Goal: Task Accomplishment & Management: Use online tool/utility

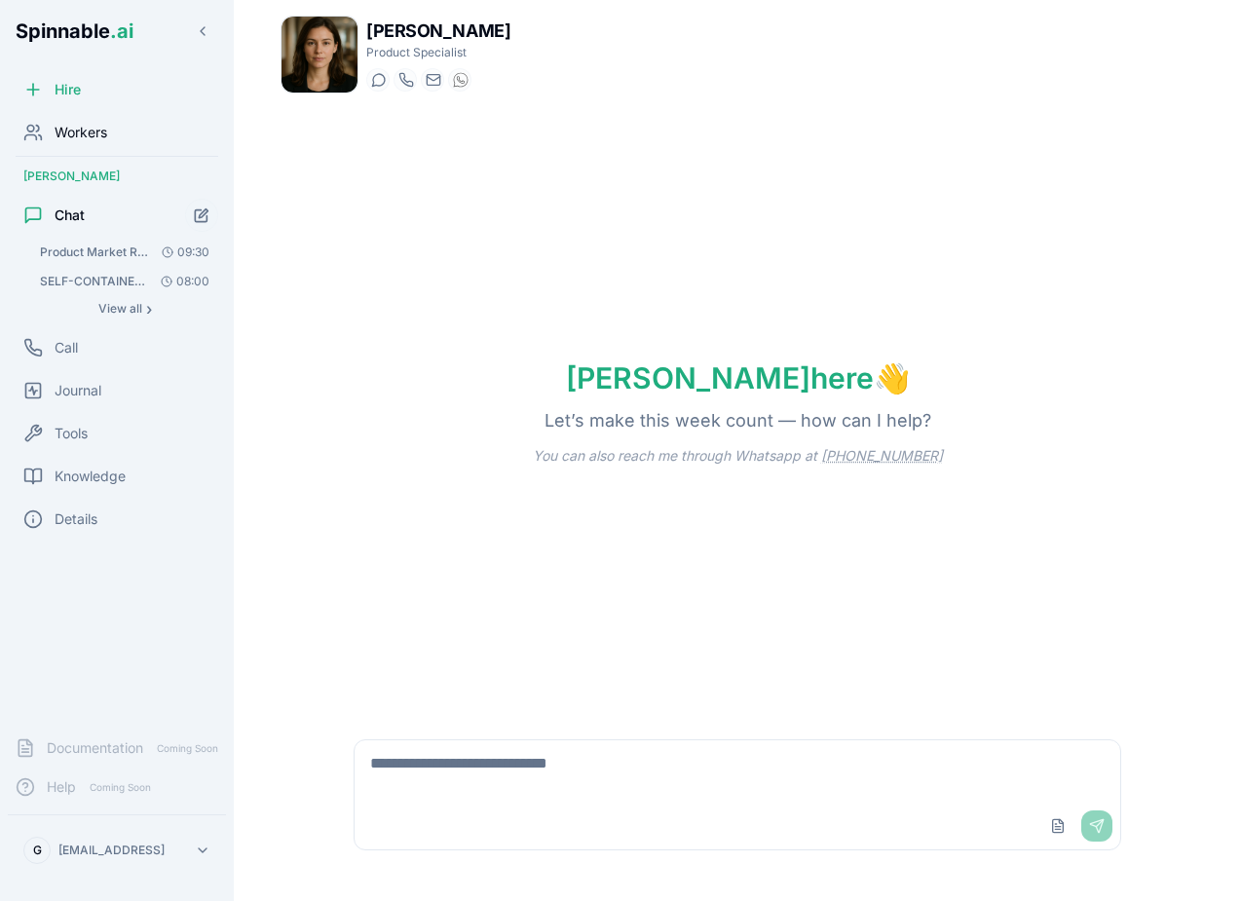
click at [111, 128] on div "Workers" at bounding box center [117, 132] width 218 height 39
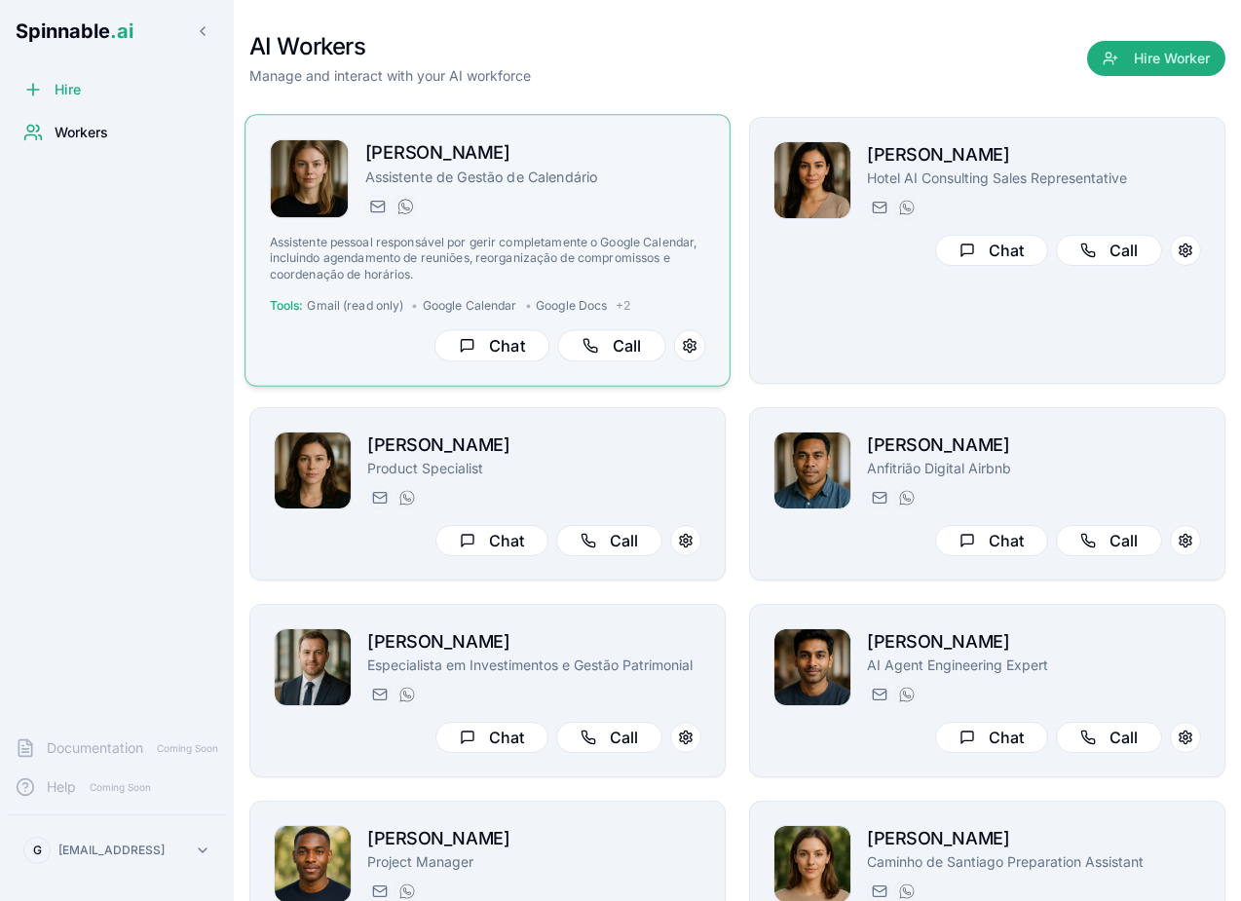
click at [680, 235] on p "Assistente pessoal responsável por gerir completamente o Google Calendar, inclu…" at bounding box center [488, 259] width 436 height 48
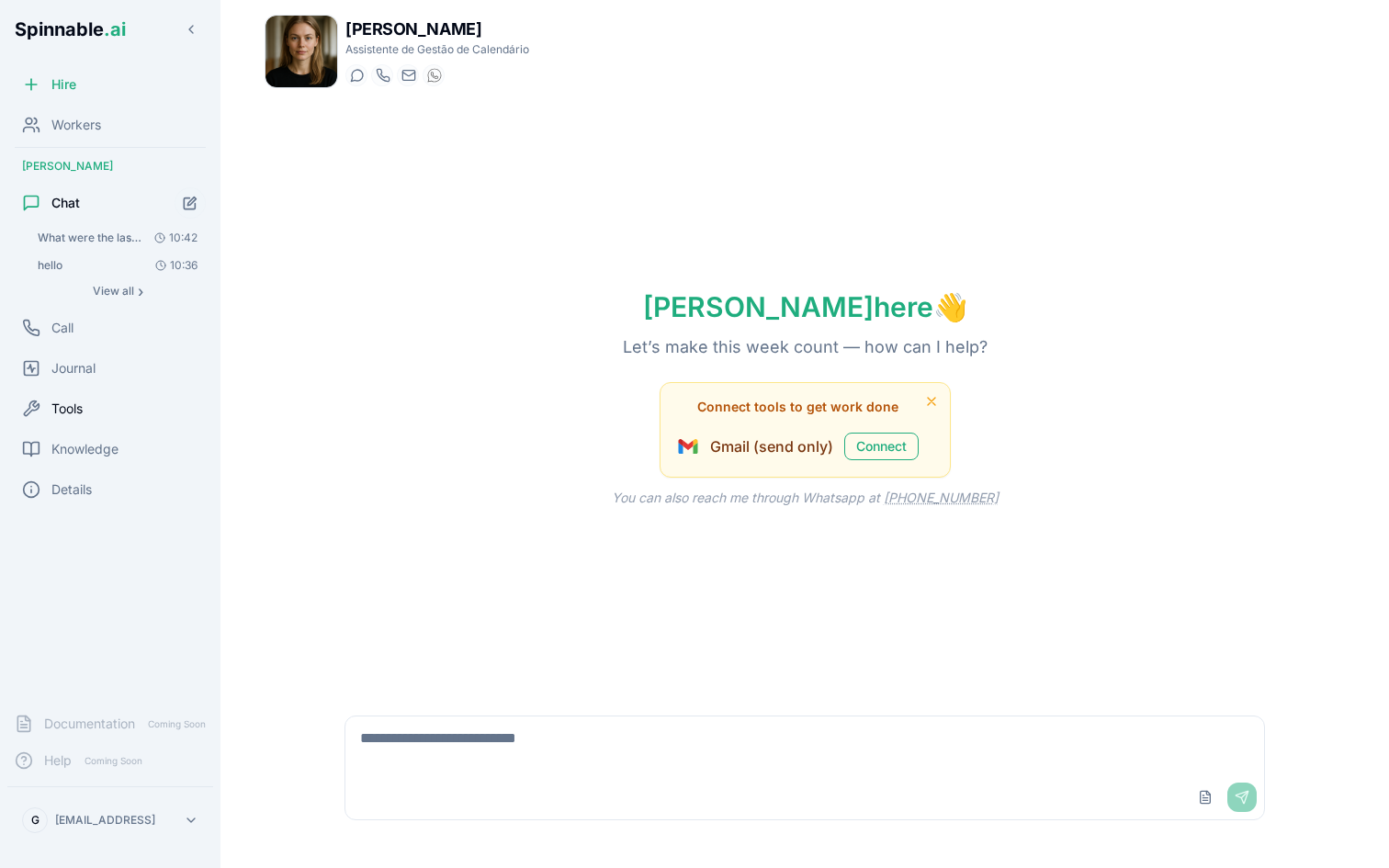
click at [76, 405] on span "Tools" at bounding box center [67, 409] width 31 height 18
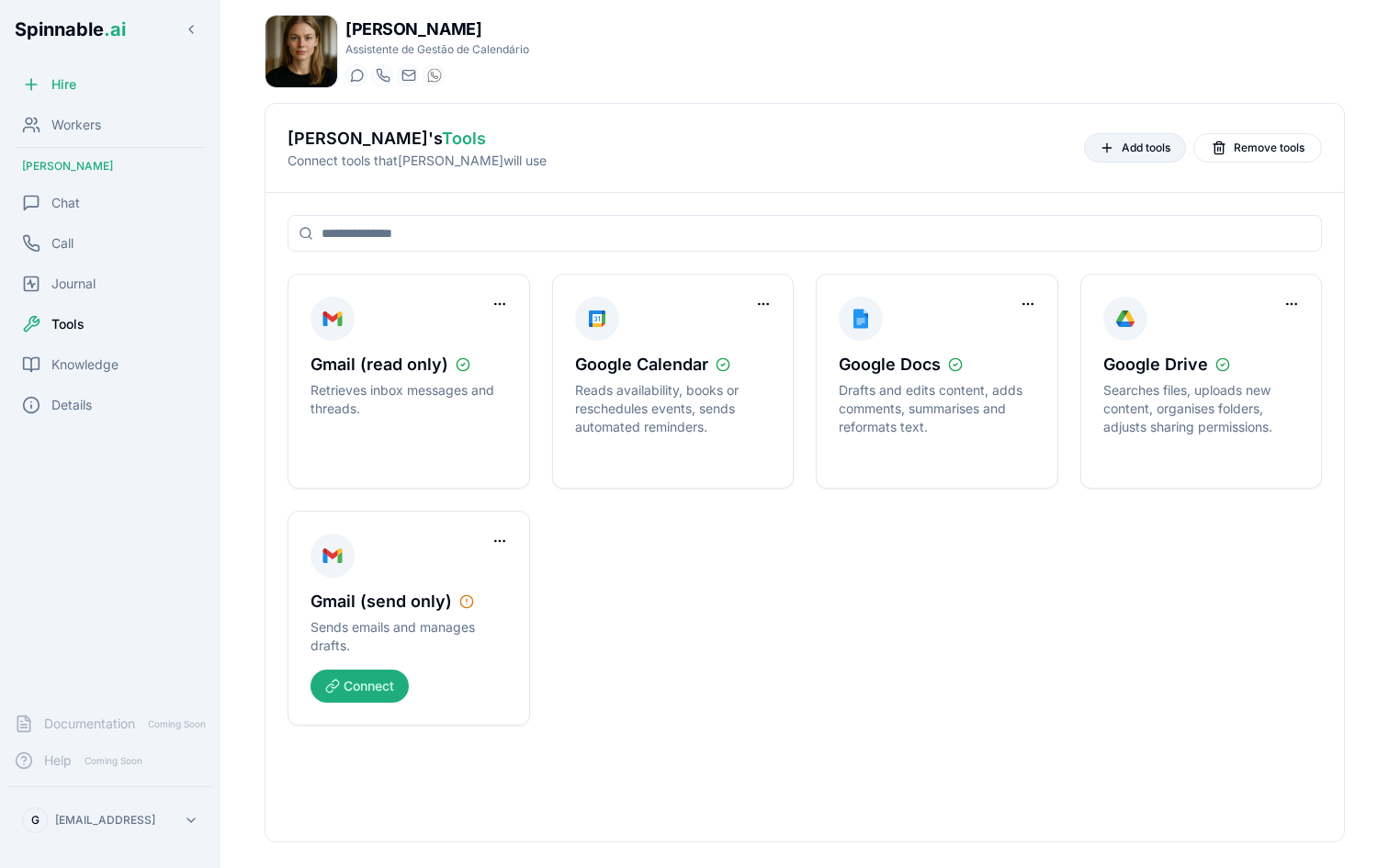
click at [1143, 151] on span "Add tools" at bounding box center [1146, 148] width 49 height 15
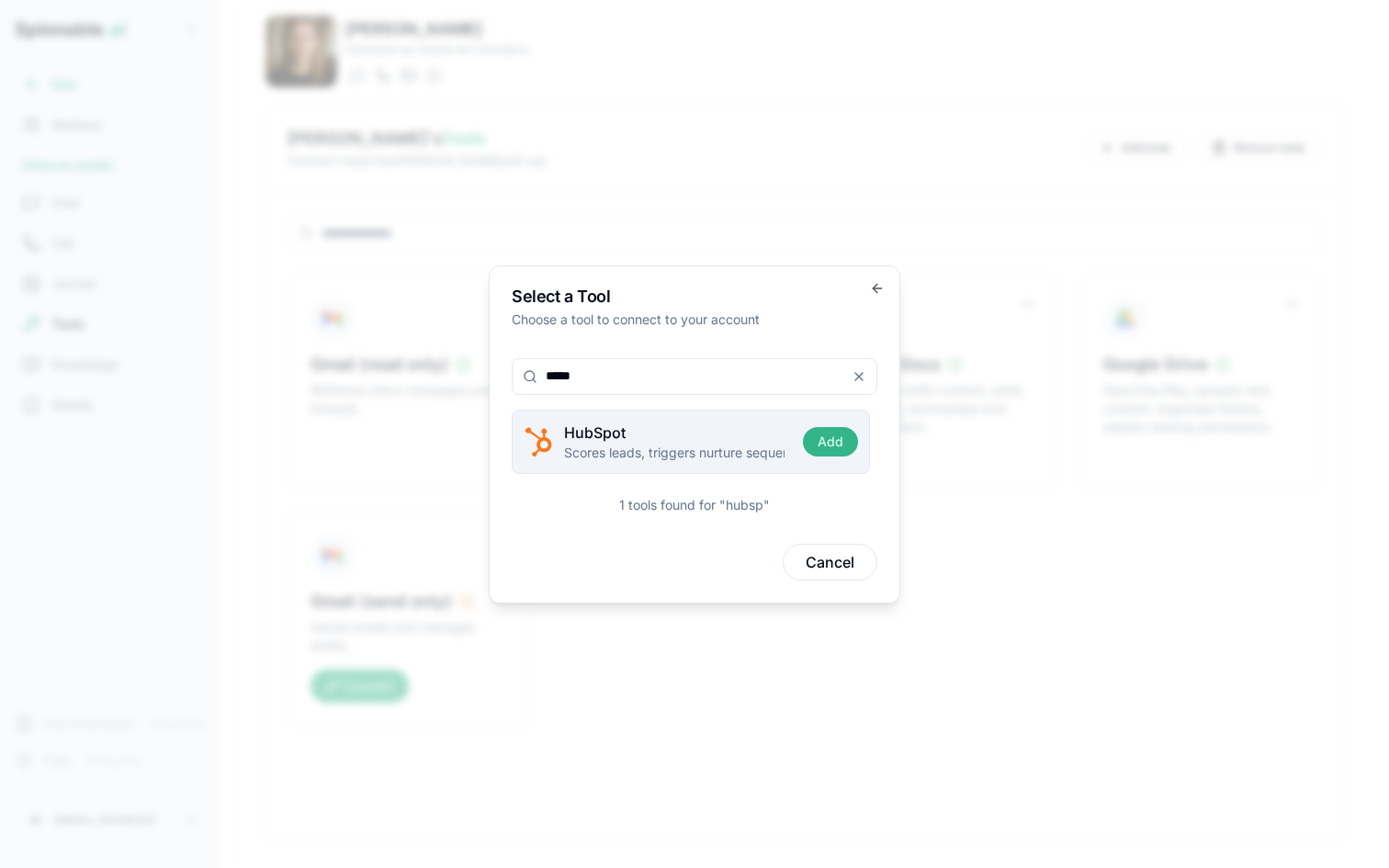
type input "*****"
click at [826, 440] on button "Add" at bounding box center [830, 442] width 55 height 29
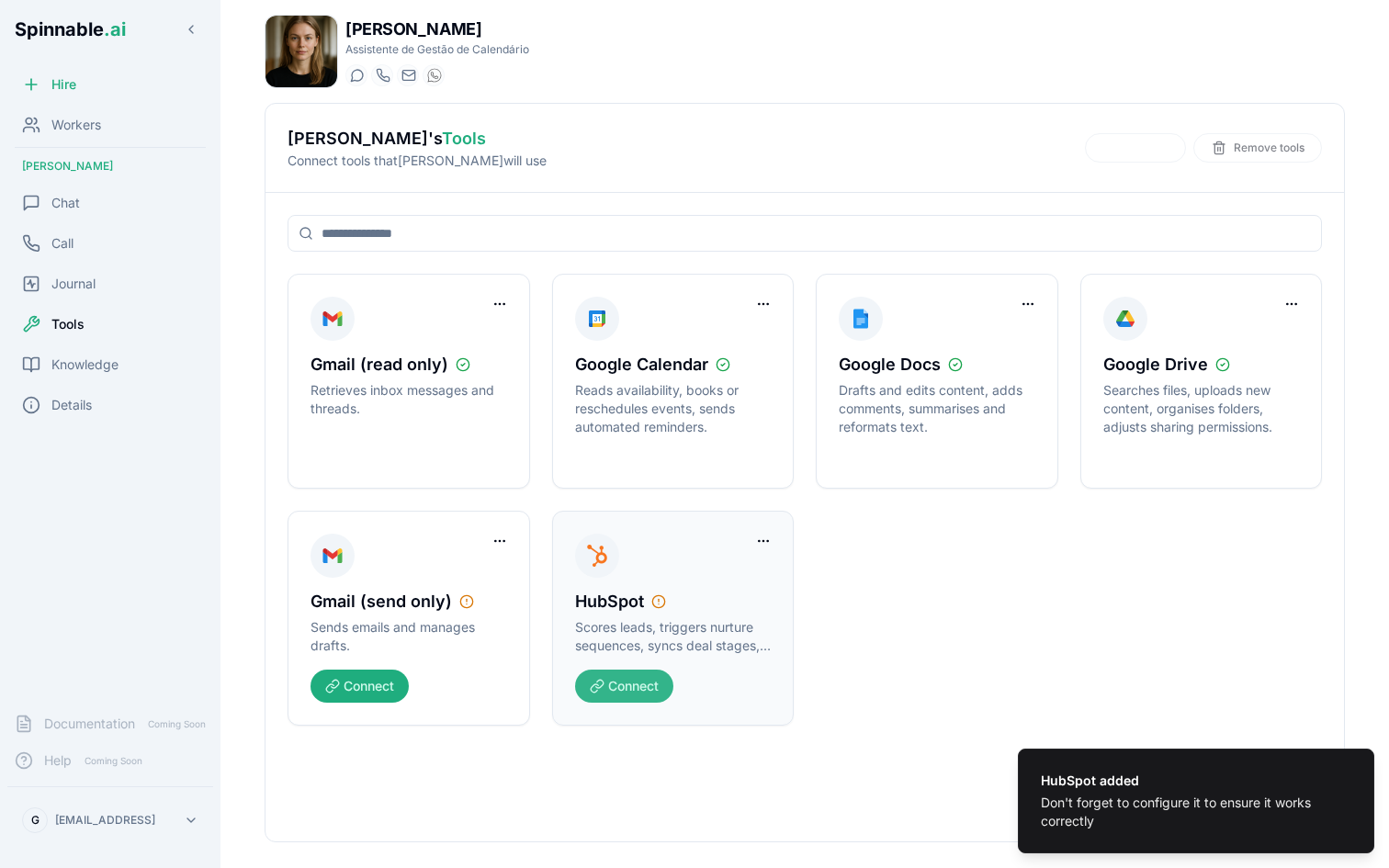
click at [616, 683] on button "Connect" at bounding box center [625, 686] width 98 height 33
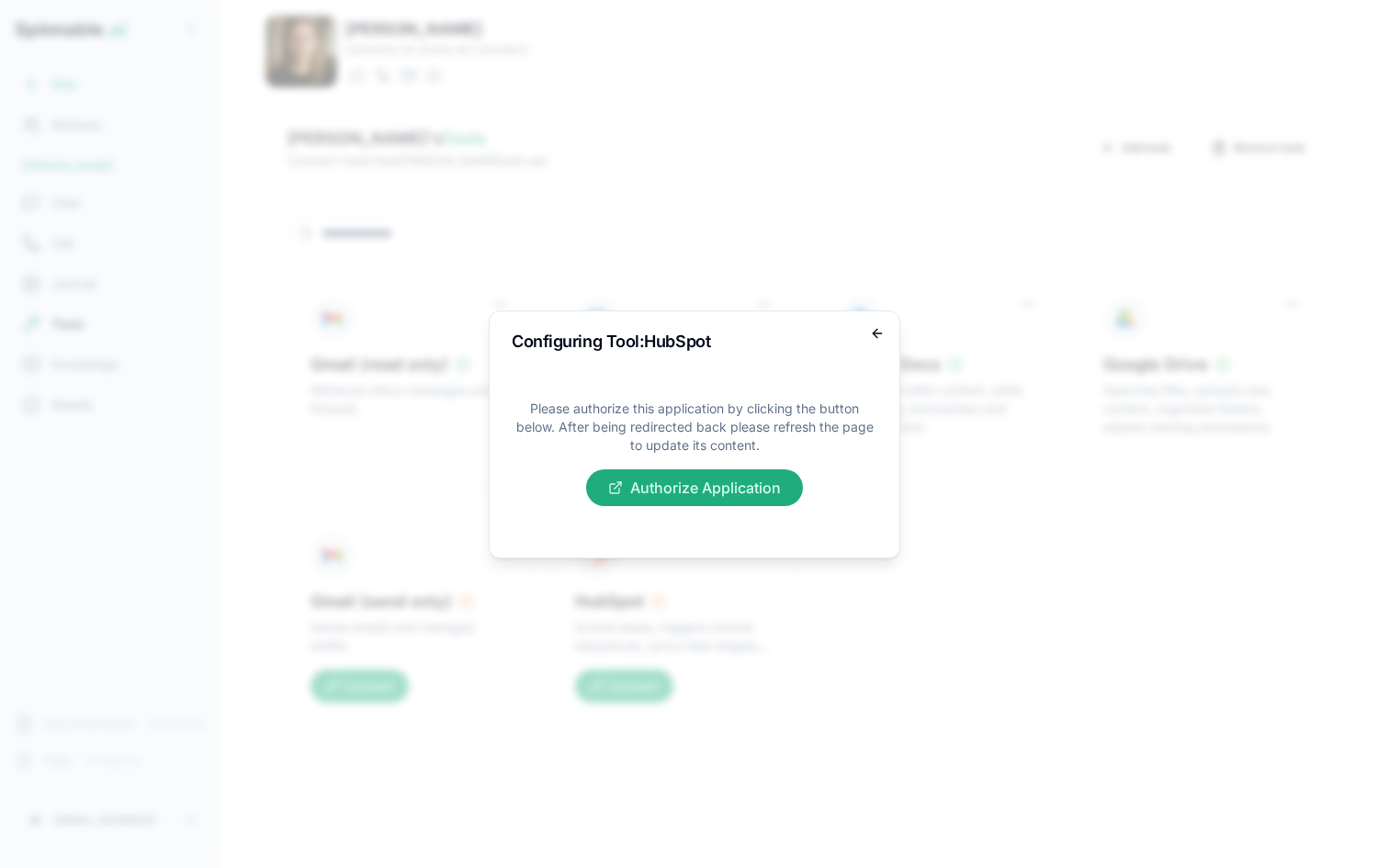
click at [879, 331] on icon "button" at bounding box center [878, 334] width 15 height 15
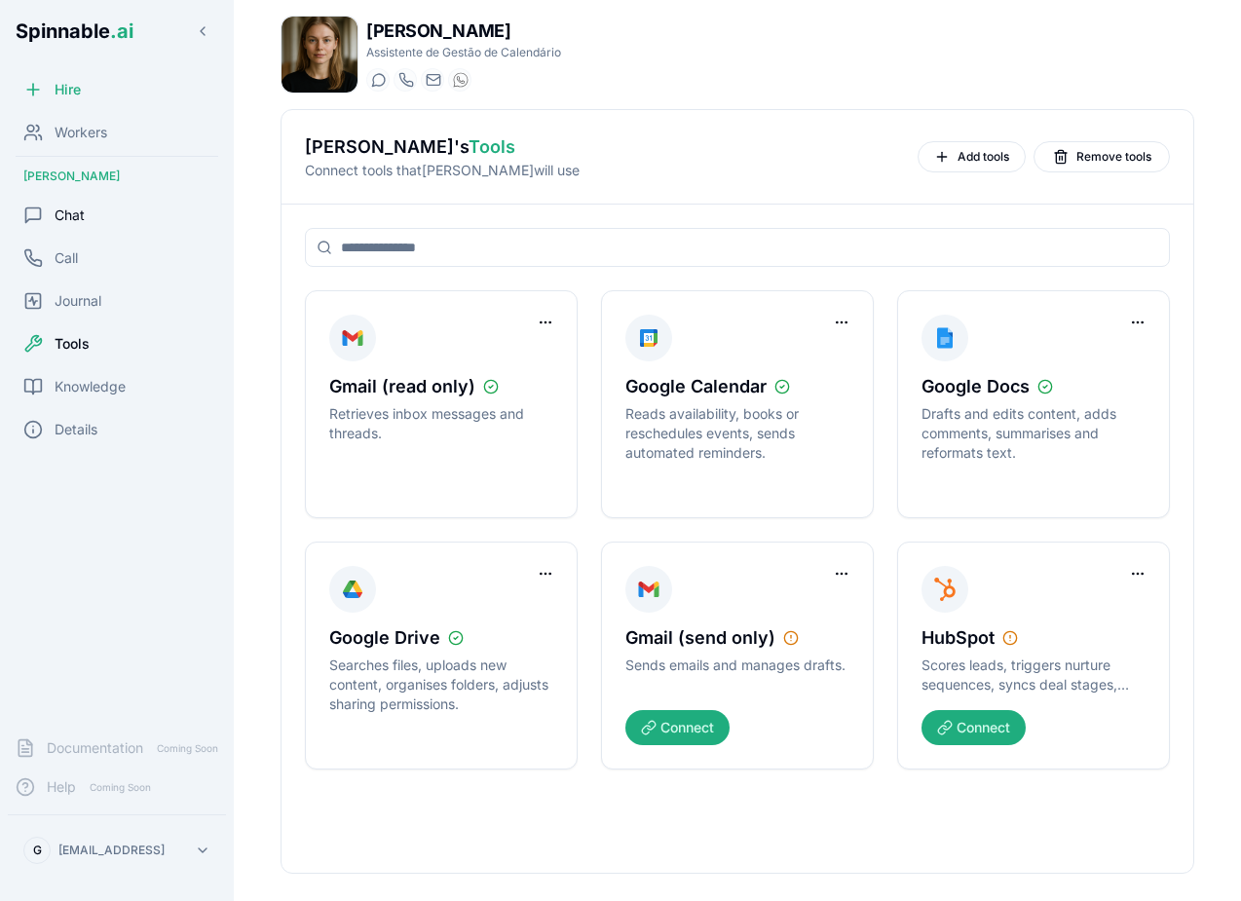
click at [110, 217] on div "Chat" at bounding box center [117, 215] width 218 height 39
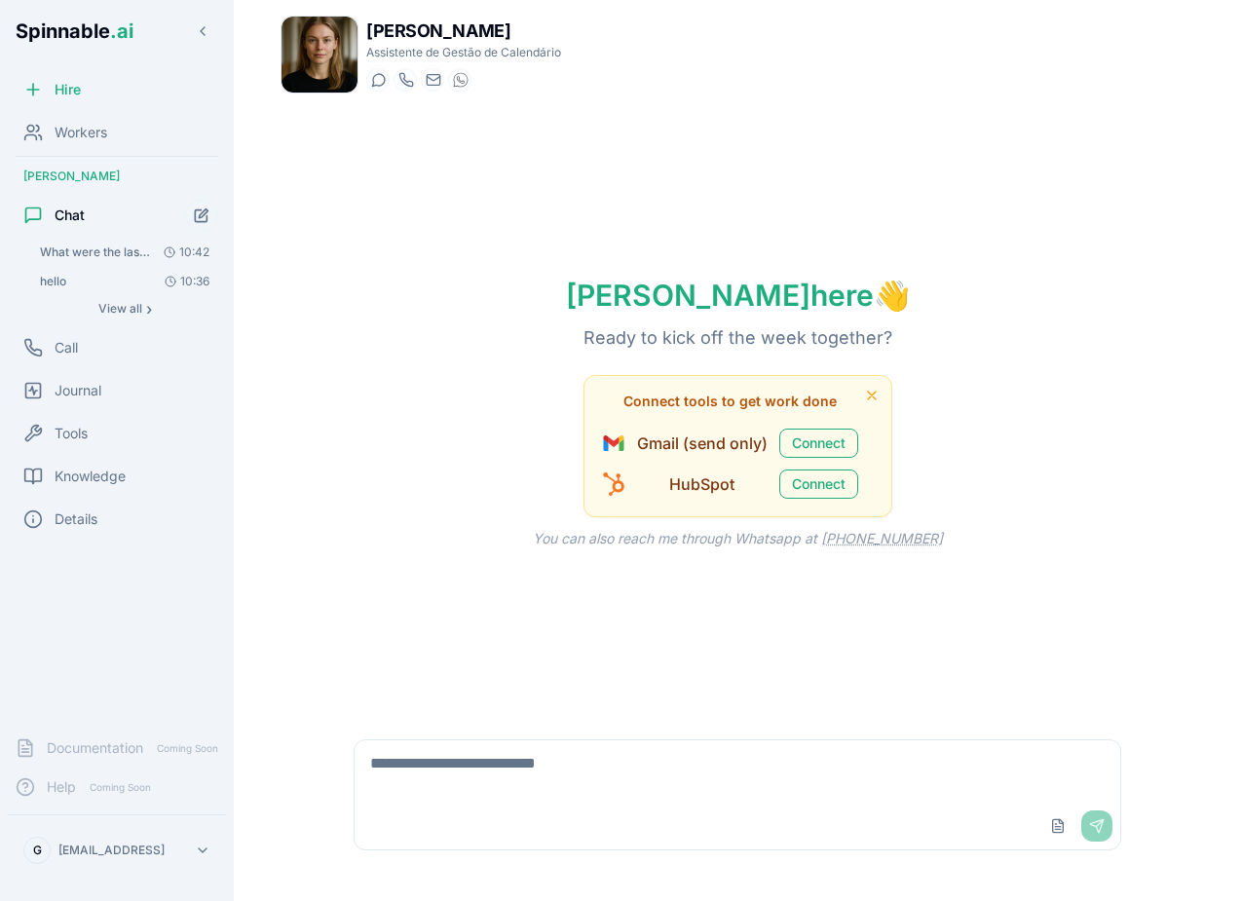
click at [553, 765] on textarea at bounding box center [736, 771] width 765 height 62
type textarea "**********"
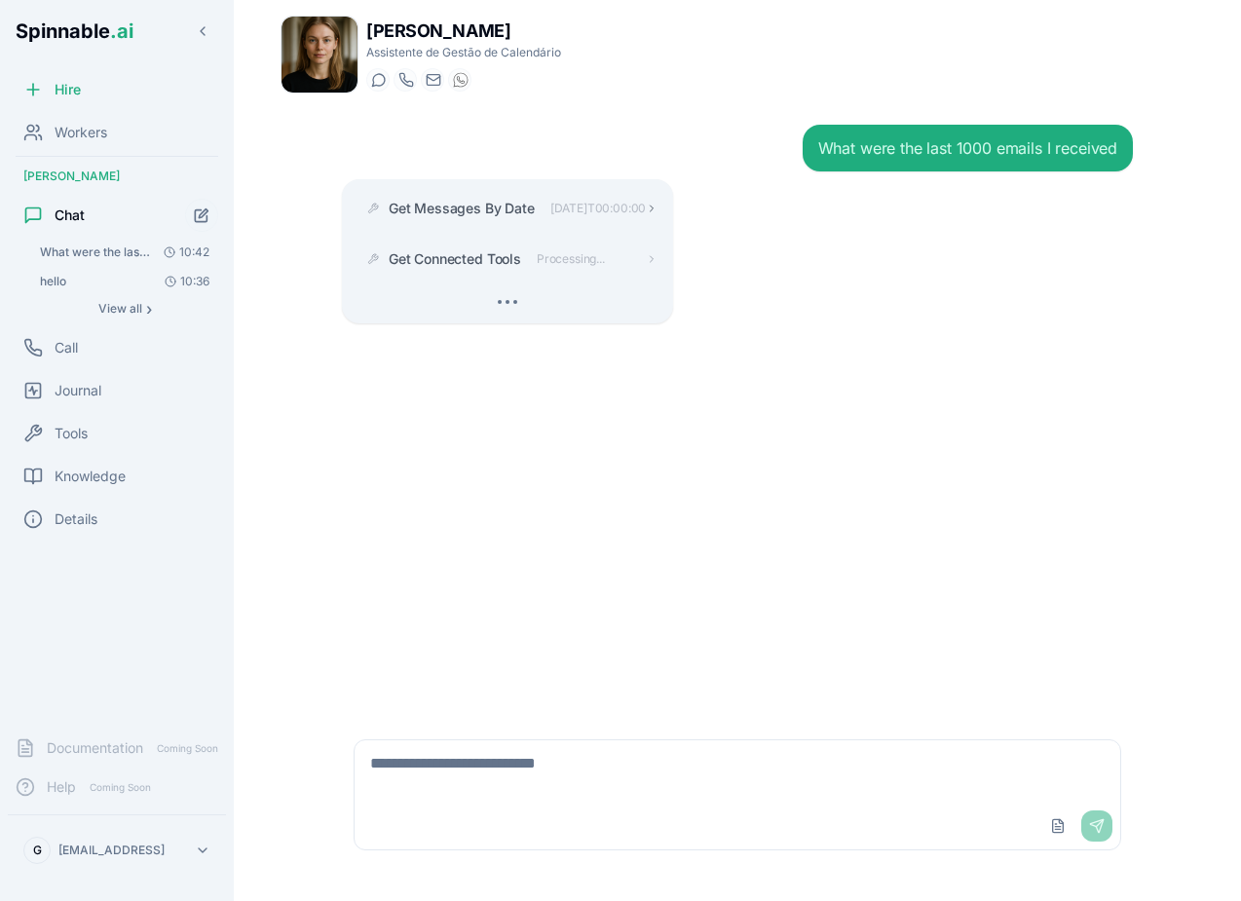
click at [647, 211] on span "[DATE]T00:00:00" at bounding box center [598, 209] width 96 height 16
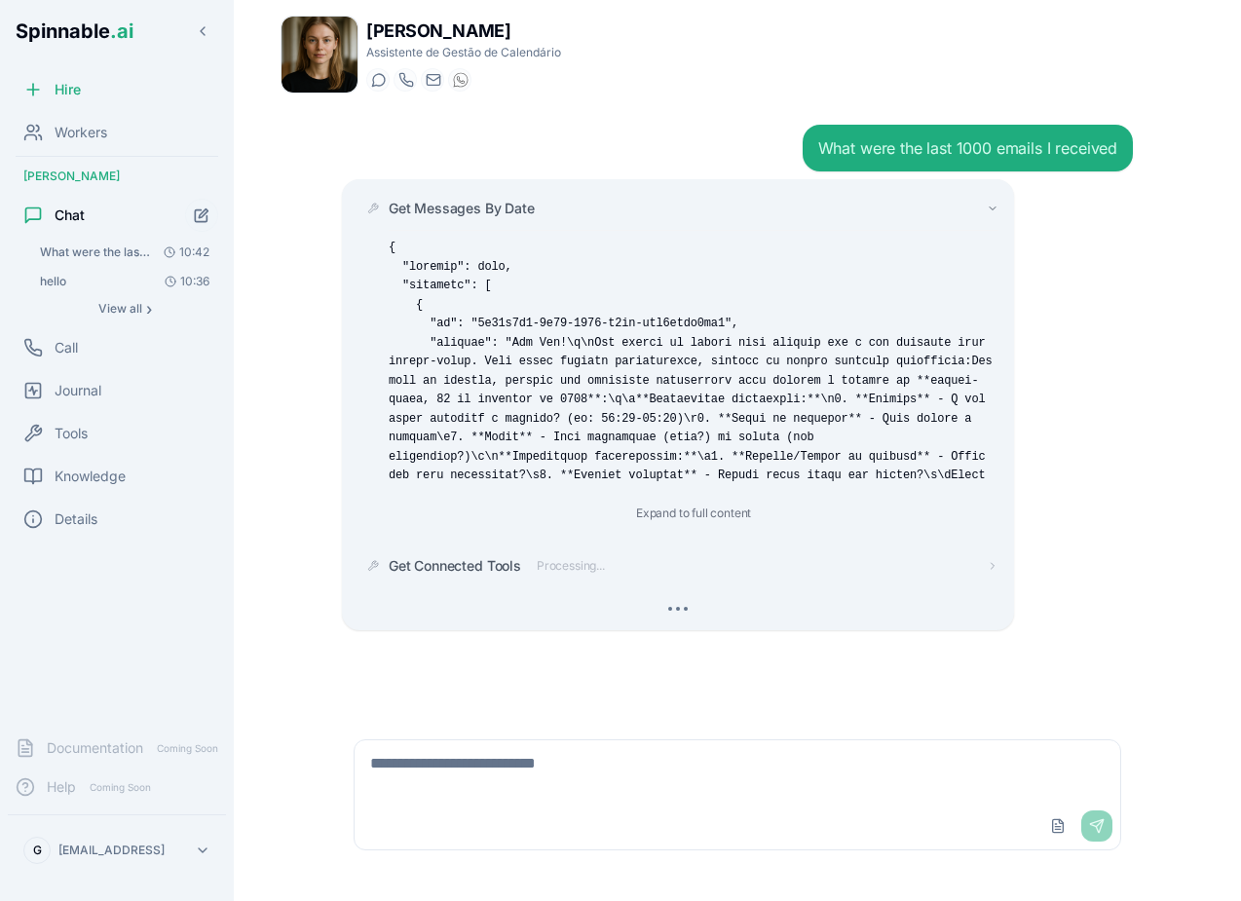
click at [501, 199] on span "Get Messages By Date" at bounding box center [462, 208] width 146 height 19
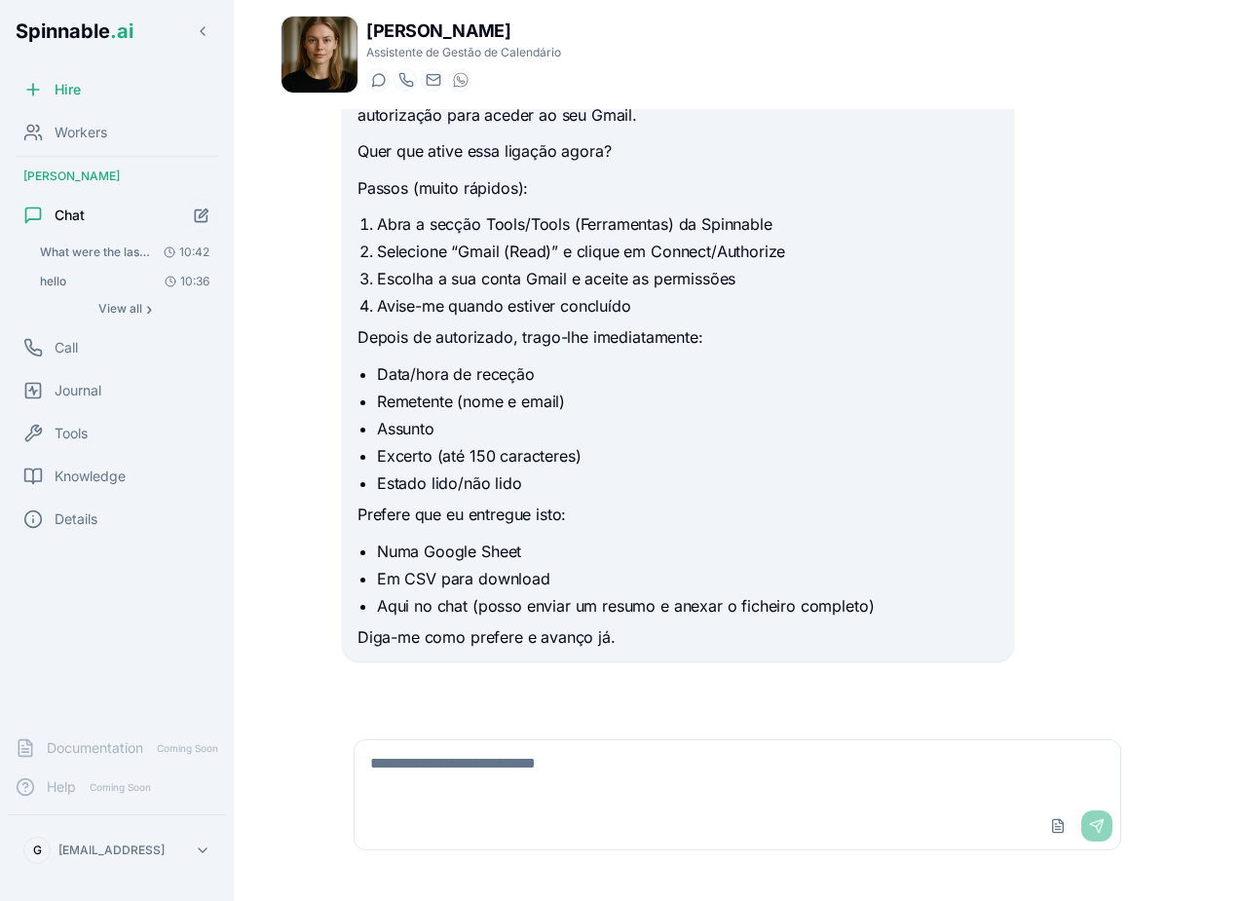
scroll to position [113, 0]
